Goal: Information Seeking & Learning: Learn about a topic

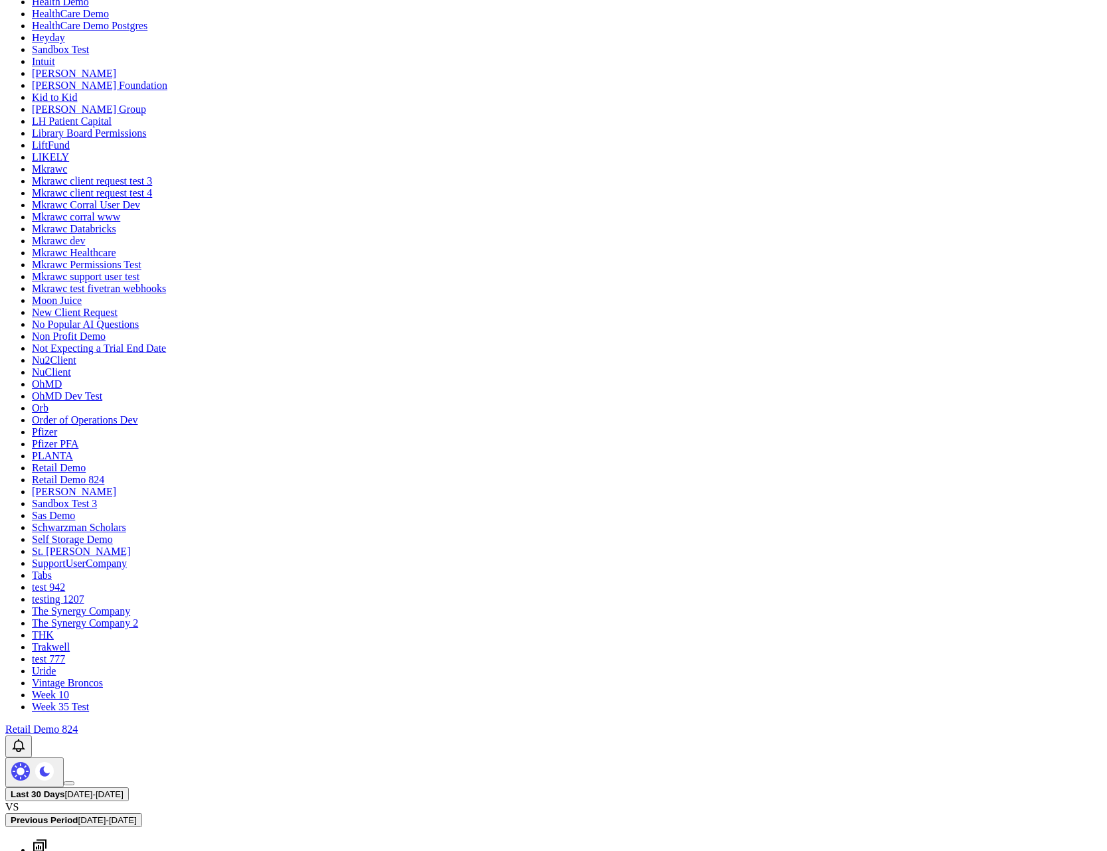
scroll to position [578, 0]
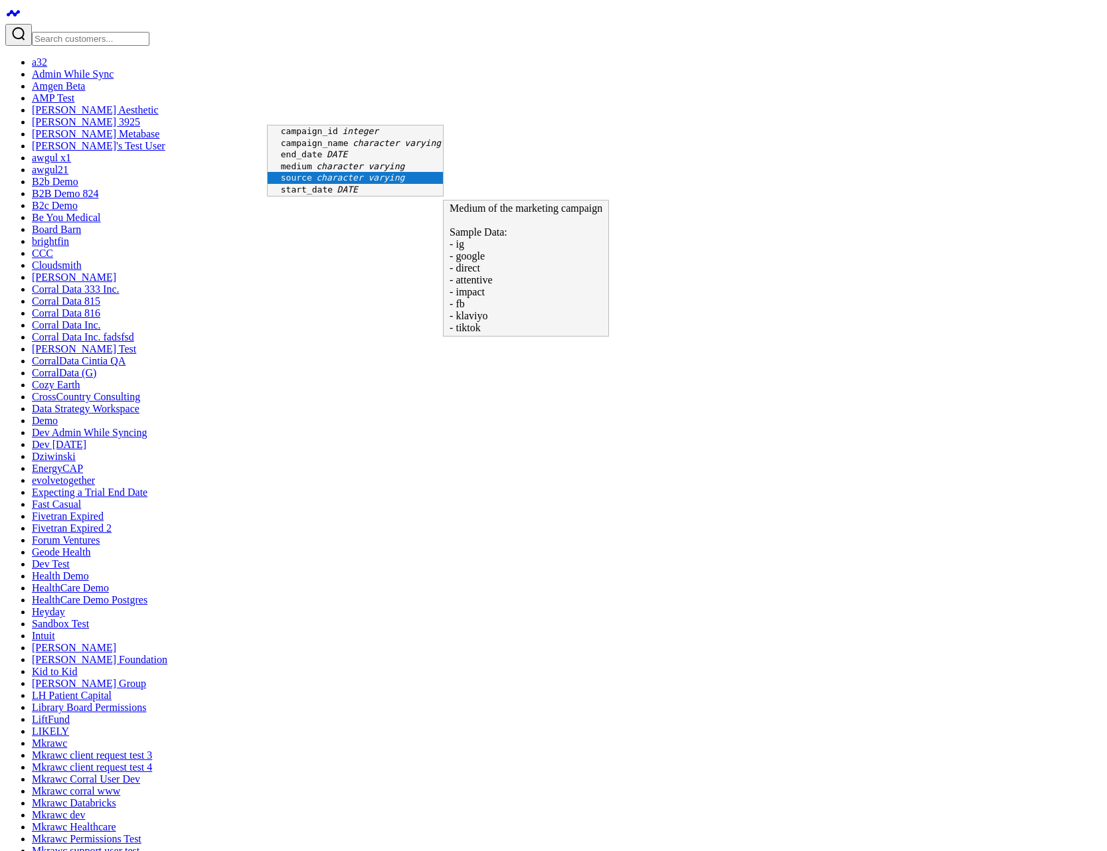
scroll to position [18, 0]
